Goal: Information Seeking & Learning: Check status

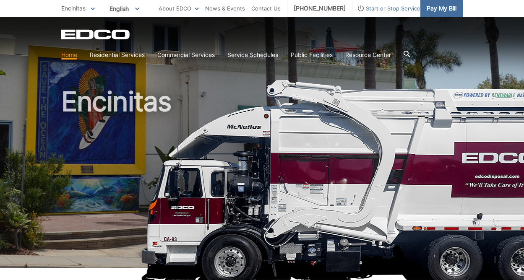
click at [439, 9] on span "Pay My Bill" at bounding box center [441, 8] width 30 height 9
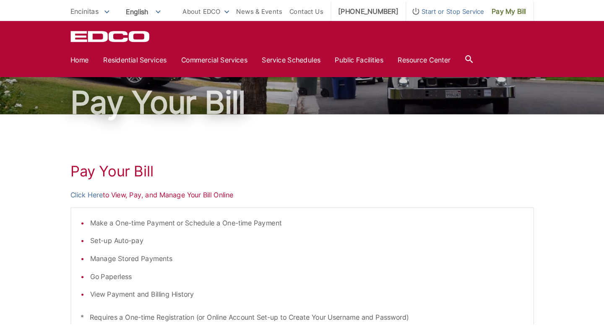
scroll to position [19, 0]
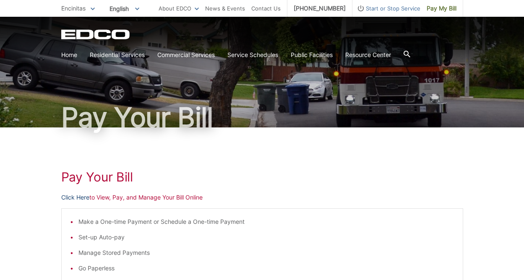
click at [74, 197] on link "Click Here" at bounding box center [75, 197] width 28 height 9
click at [79, 198] on link "Click Here" at bounding box center [75, 197] width 28 height 9
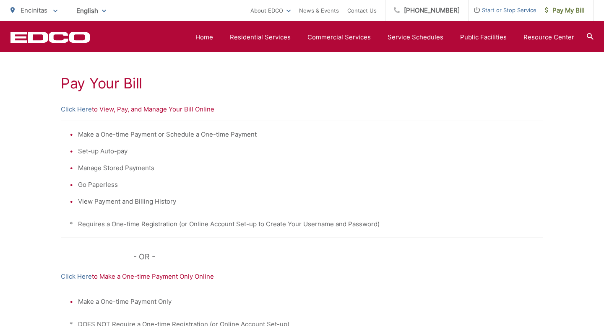
scroll to position [142, 0]
click at [78, 109] on link "Click Here" at bounding box center [76, 110] width 31 height 10
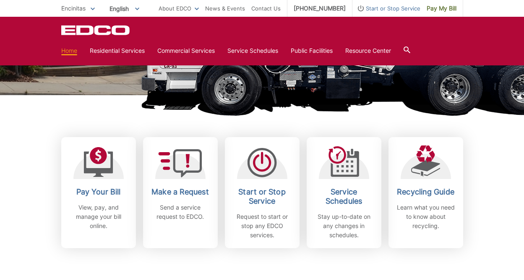
scroll to position [175, 0]
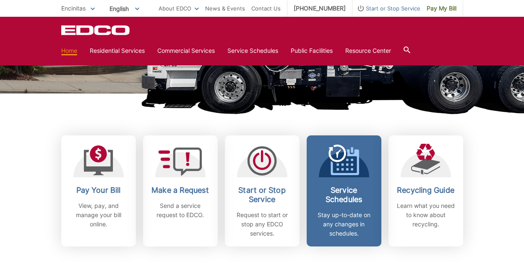
click at [333, 194] on h2 "Service Schedules" at bounding box center [344, 195] width 62 height 18
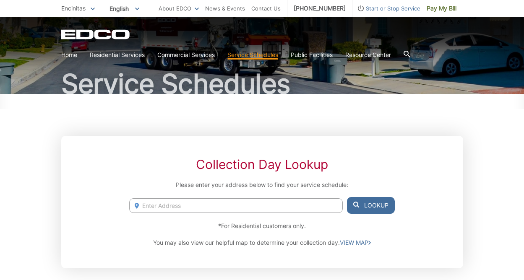
scroll to position [62, 0]
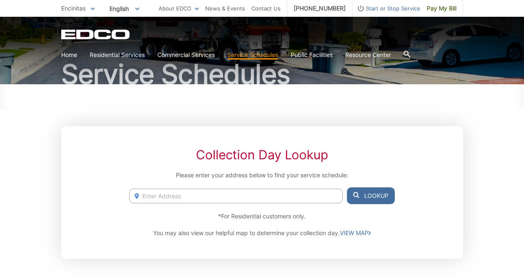
click at [263, 194] on input "Enter Address" at bounding box center [235, 196] width 213 height 15
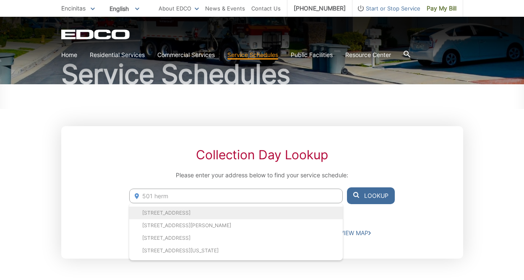
click at [235, 212] on li "501 Hermes Ave, Encinitas, CA, 92024" at bounding box center [235, 213] width 213 height 13
type input "501 Hermes Ave, Encinitas, CA, 92024"
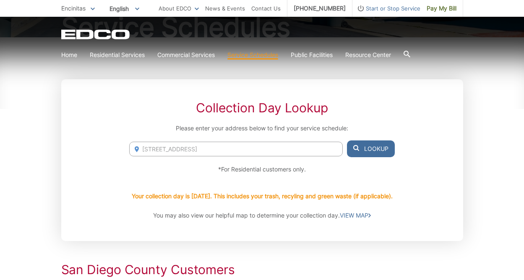
scroll to position [111, 0]
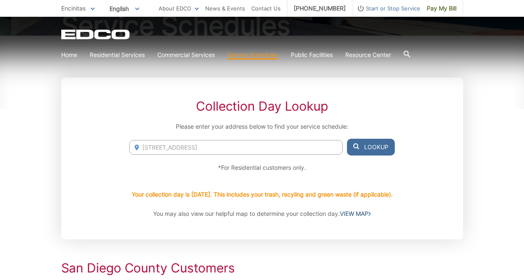
click at [351, 214] on link "VIEW MAP" at bounding box center [355, 213] width 31 height 9
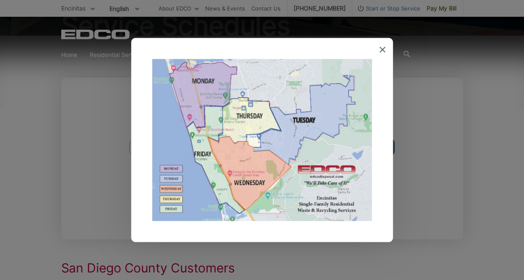
click at [383, 48] on icon at bounding box center [383, 50] width 6 height 6
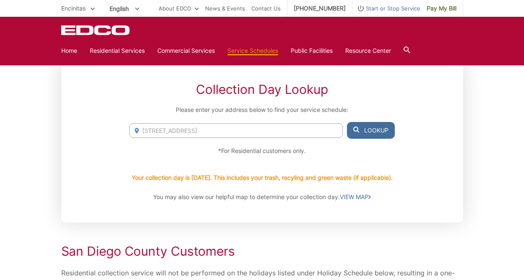
scroll to position [0, 0]
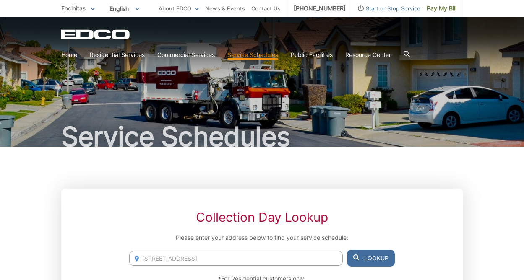
click at [258, 96] on div "Service Schedules" at bounding box center [262, 82] width 402 height 130
